Goal: Task Accomplishment & Management: Manage account settings

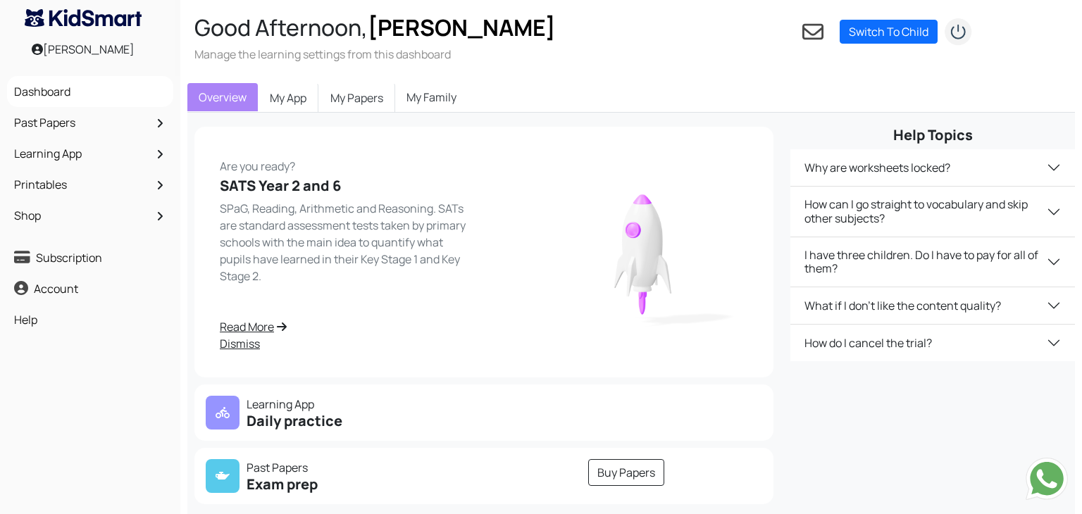
click at [432, 92] on link "My Family" at bounding box center [431, 97] width 73 height 28
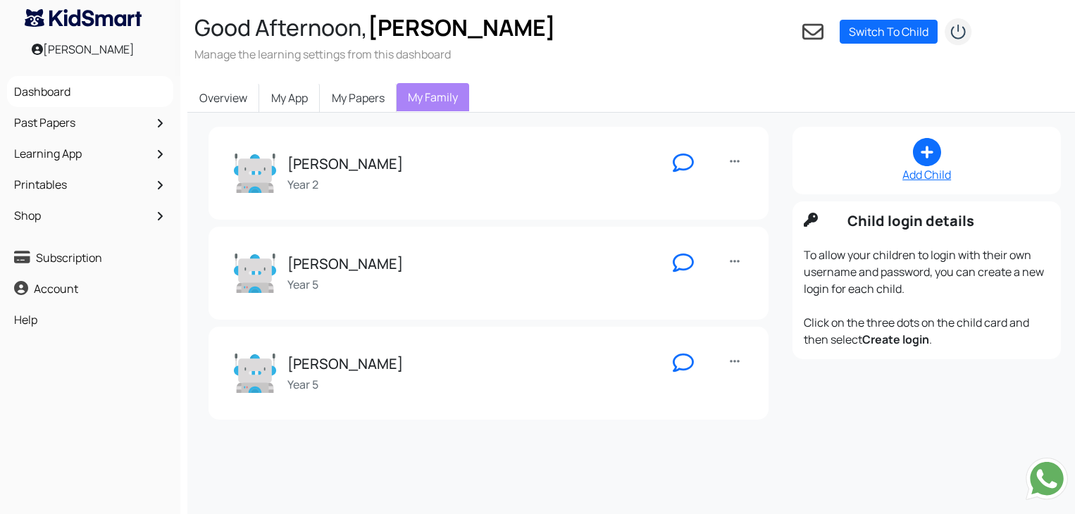
click at [464, 282] on div "Sophie Year 5" at bounding box center [445, 273] width 422 height 42
click at [734, 263] on icon at bounding box center [734, 261] width 10 height 11
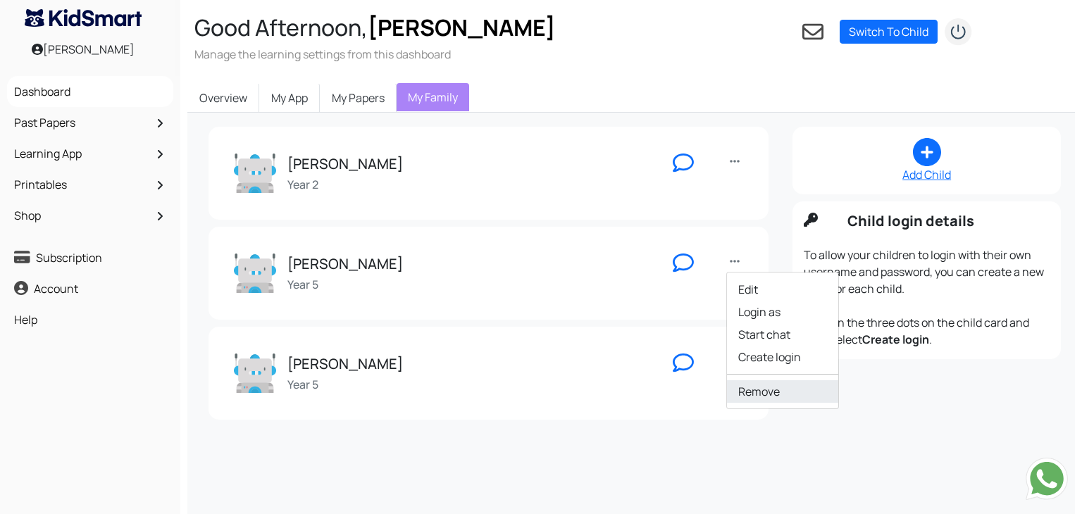
click at [763, 385] on link "Remove" at bounding box center [782, 391] width 111 height 23
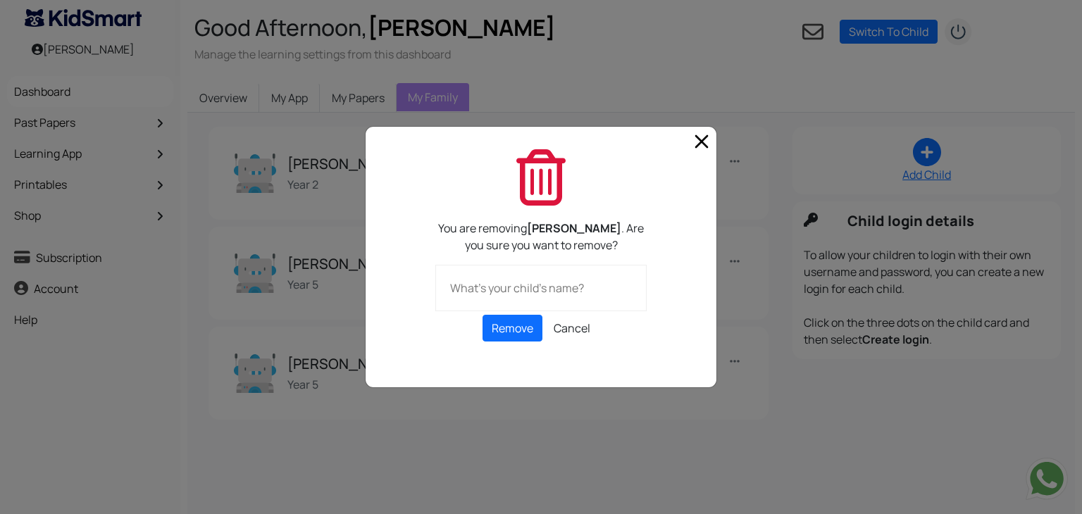
click at [532, 294] on input "text" at bounding box center [540, 288] width 211 height 46
type input "[PERSON_NAME]"
click at [528, 330] on button "Remove" at bounding box center [512, 328] width 60 height 27
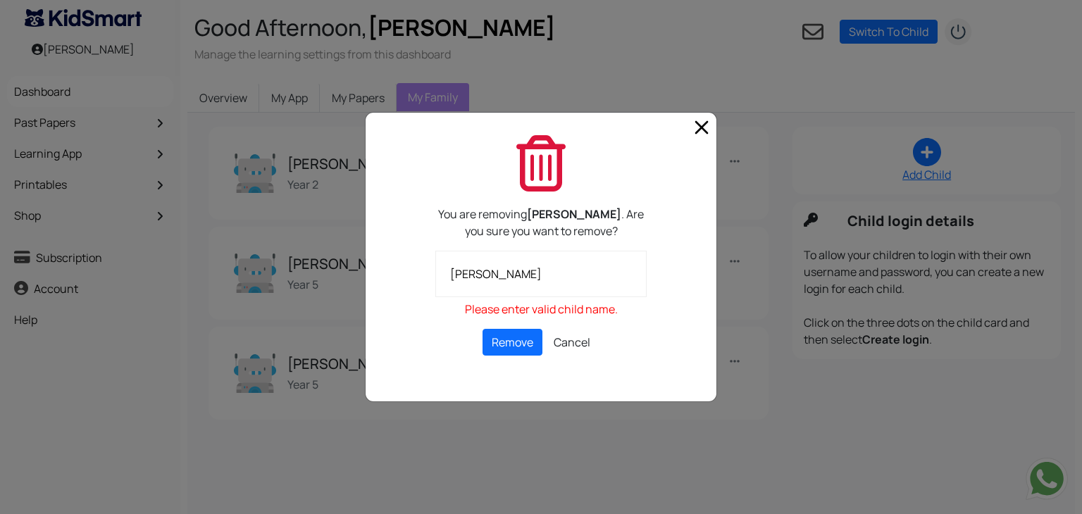
drag, startPoint x: 527, startPoint y: 281, endPoint x: 383, endPoint y: 277, distance: 144.4
click at [383, 277] on div "You are removing [PERSON_NAME] . Are you sure you want to remove? [PERSON_NAME]…" at bounding box center [541, 257] width 352 height 290
type input "[PERSON_NAME]"
click at [512, 338] on button "Remove" at bounding box center [512, 342] width 60 height 27
drag, startPoint x: 532, startPoint y: 288, endPoint x: 425, endPoint y: 275, distance: 107.9
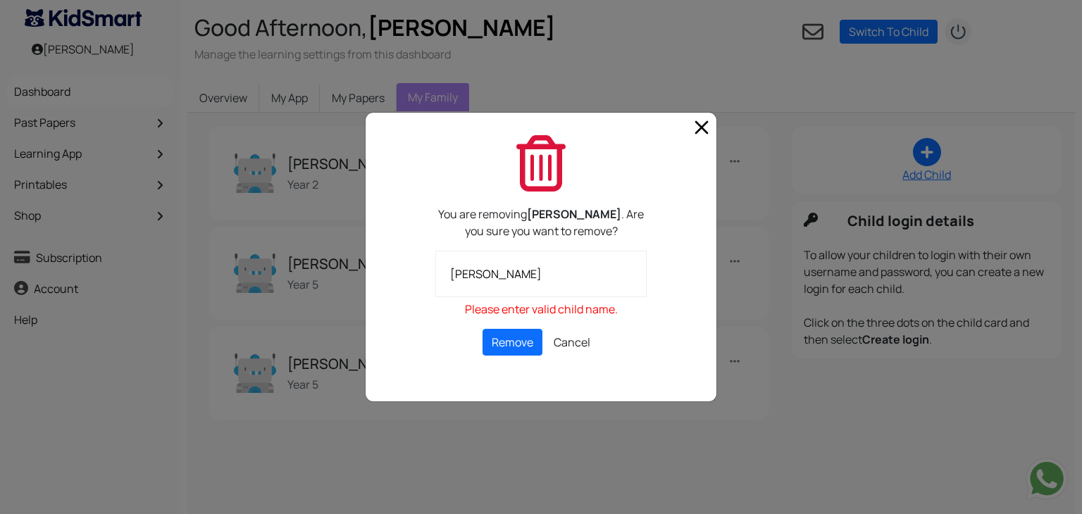
click at [425, 275] on div "You are removing [PERSON_NAME] . Are you sure you want to remove? Alfie Please …" at bounding box center [541, 268] width 246 height 266
click at [516, 334] on button "Remove" at bounding box center [512, 342] width 60 height 27
click at [520, 344] on button "Remove" at bounding box center [512, 342] width 60 height 27
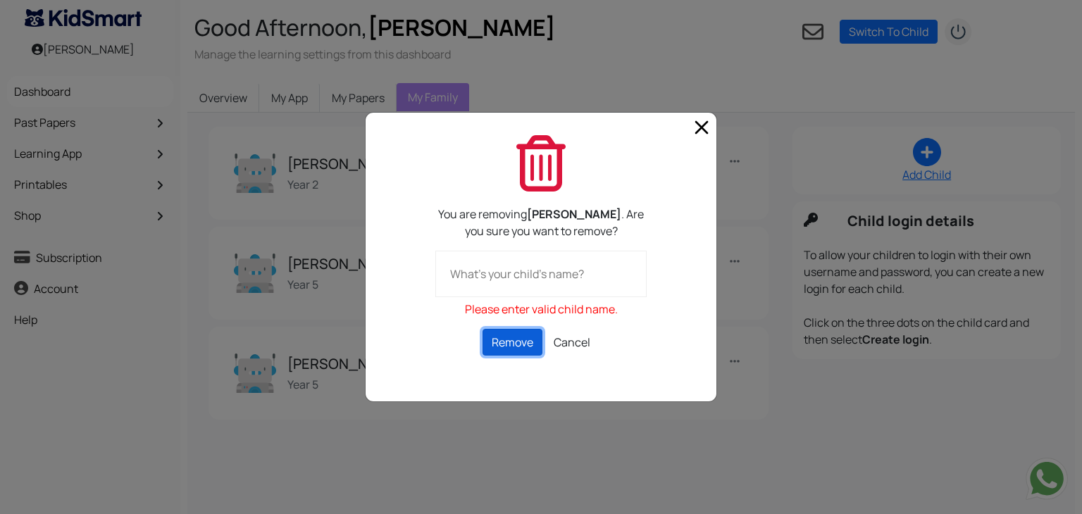
click at [520, 344] on button "Remove" at bounding box center [512, 342] width 60 height 27
click at [685, 133] on div at bounding box center [540, 124] width 351 height 23
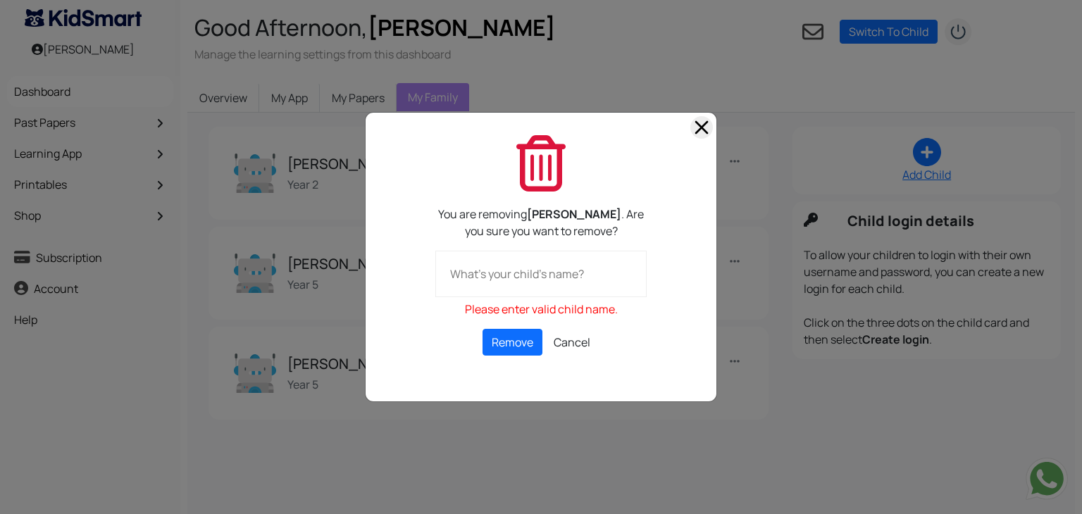
click at [702, 130] on span "Close" at bounding box center [701, 127] width 23 height 23
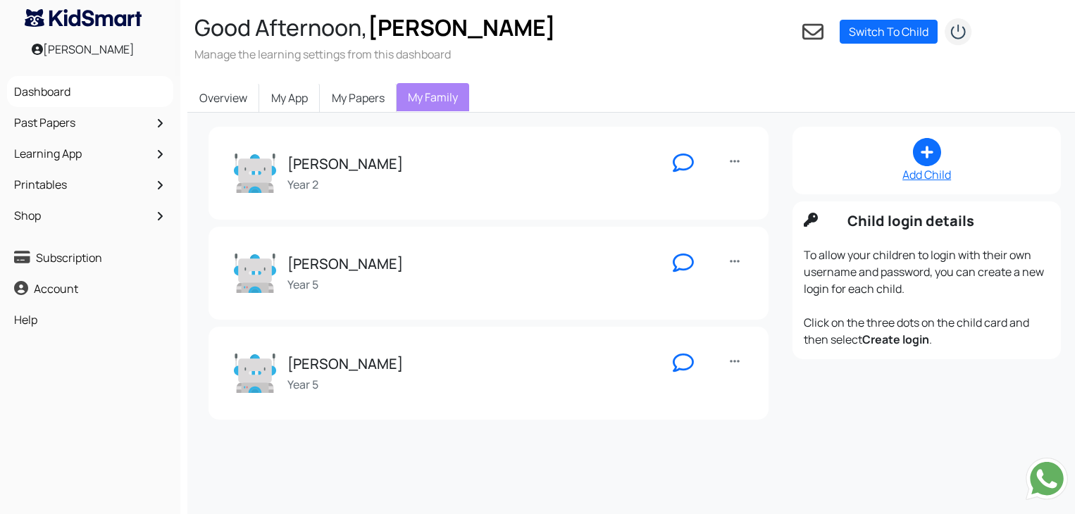
click at [432, 263] on div "Sophie Year 5" at bounding box center [445, 273] width 422 height 42
click at [249, 242] on div "[PERSON_NAME] Year 5 Edit Login as Start chat Create login Remove" at bounding box center [489, 273] width 532 height 65
click at [262, 272] on img at bounding box center [255, 273] width 42 height 42
click at [735, 265] on icon at bounding box center [734, 261] width 10 height 11
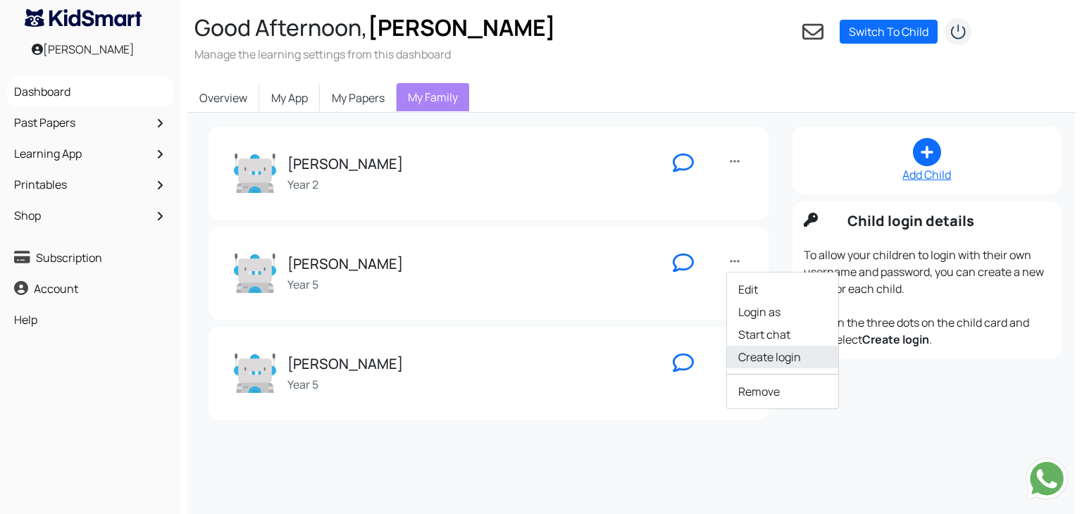
click at [756, 350] on link "Create login" at bounding box center [782, 357] width 111 height 23
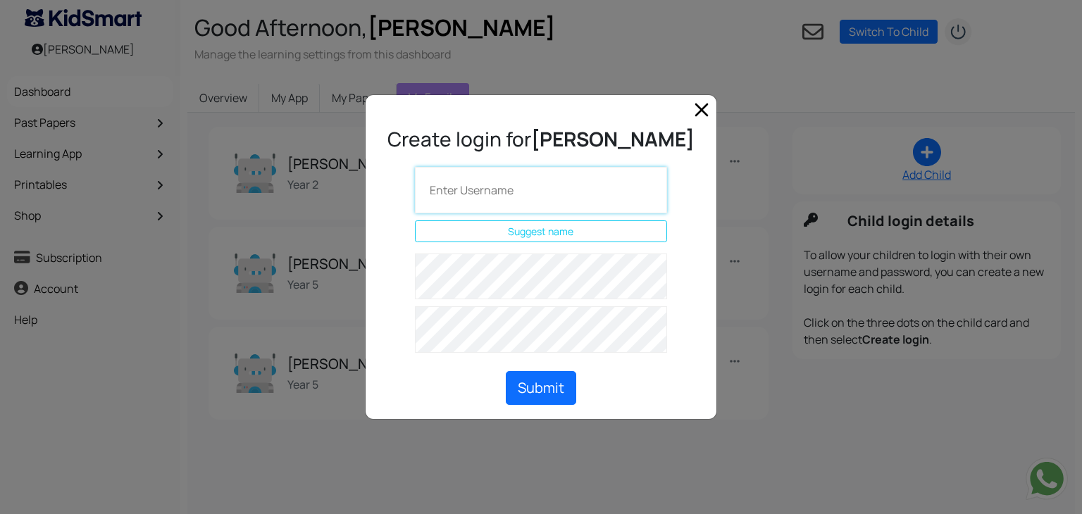
click at [558, 196] on input "text" at bounding box center [541, 190] width 252 height 46
type input "penguin123"
click at [540, 375] on button "Submit" at bounding box center [541, 388] width 70 height 34
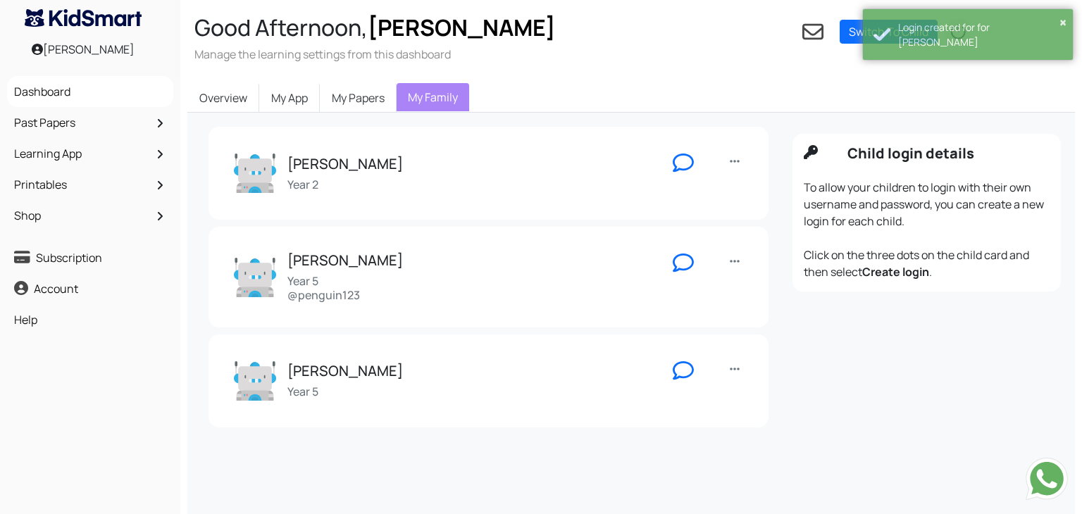
click at [503, 282] on div "[PERSON_NAME] Year 5 @penguin123" at bounding box center [445, 276] width 422 height 49
click at [244, 278] on img at bounding box center [255, 277] width 42 height 42
click at [637, 299] on div "[PERSON_NAME] Year 5 @penguin123" at bounding box center [445, 276] width 422 height 49
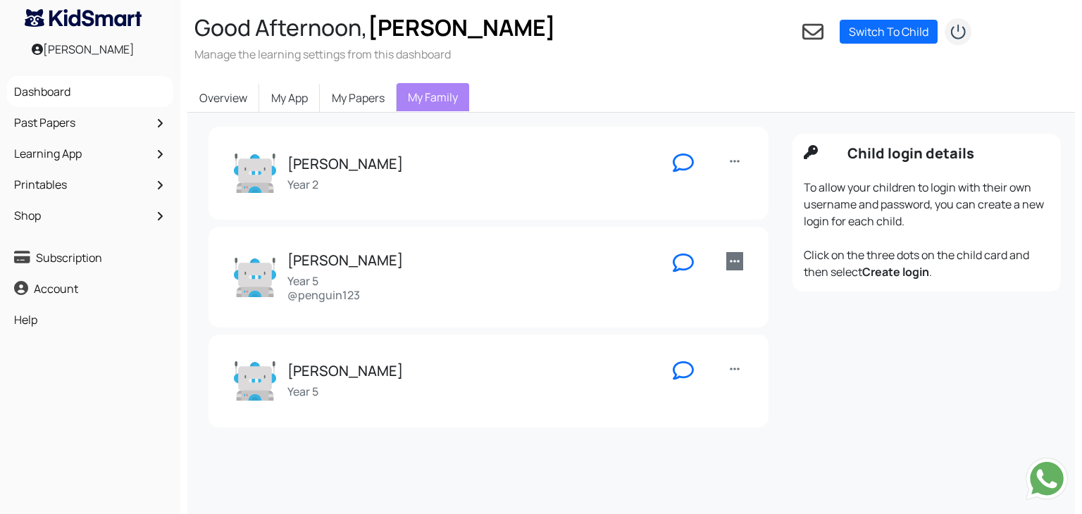
click at [727, 263] on link at bounding box center [734, 261] width 17 height 18
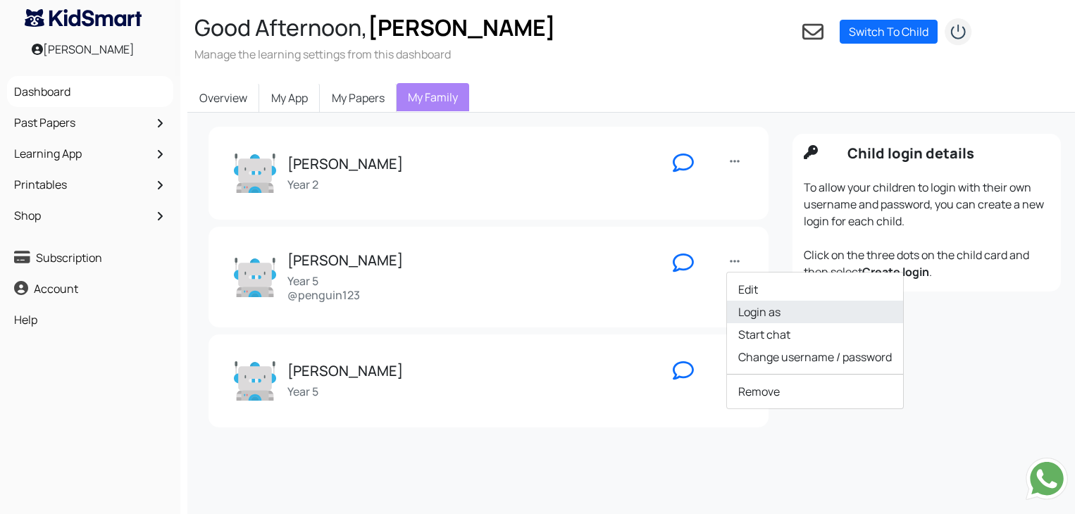
click at [748, 313] on link "Login as" at bounding box center [815, 312] width 176 height 23
